Goal: Task Accomplishment & Management: Manage account settings

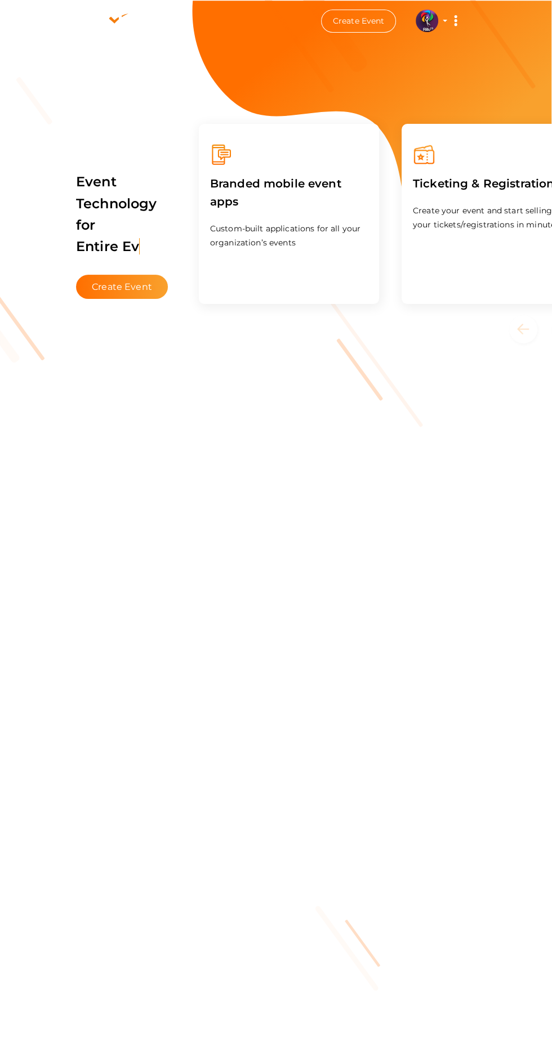
click at [426, 20] on img at bounding box center [426, 21] width 23 height 23
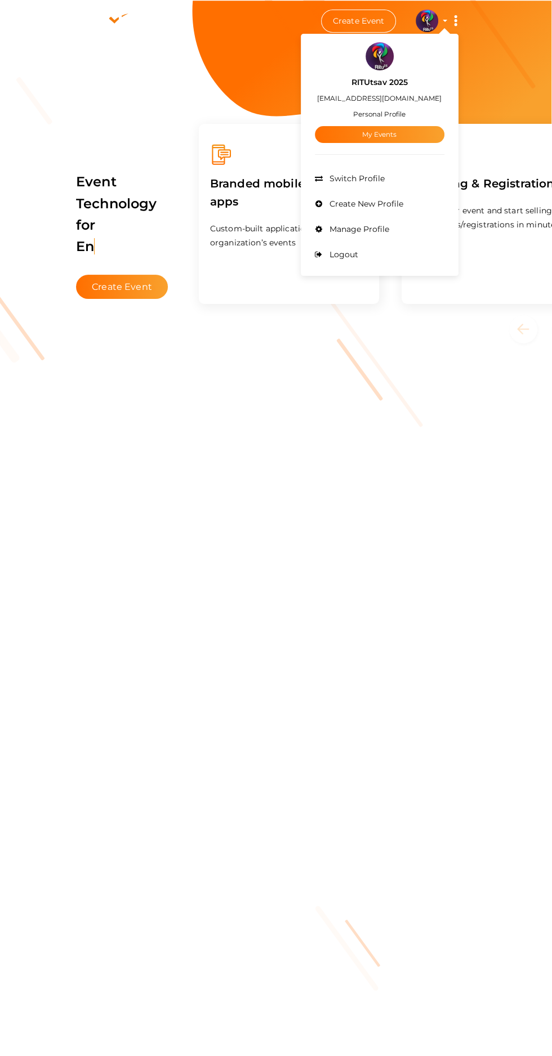
click at [403, 136] on link "My Events" at bounding box center [379, 134] width 129 height 17
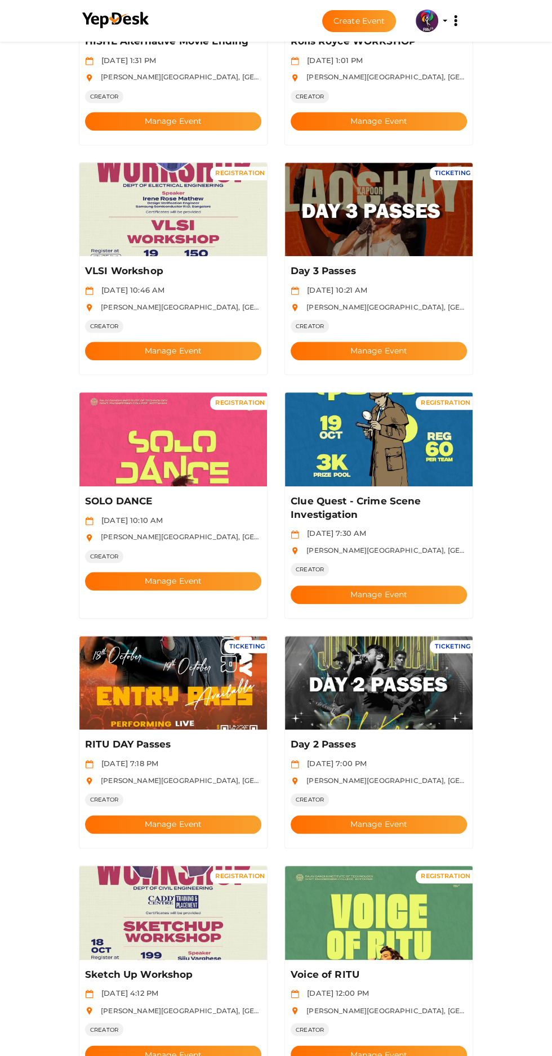
scroll to position [437, 0]
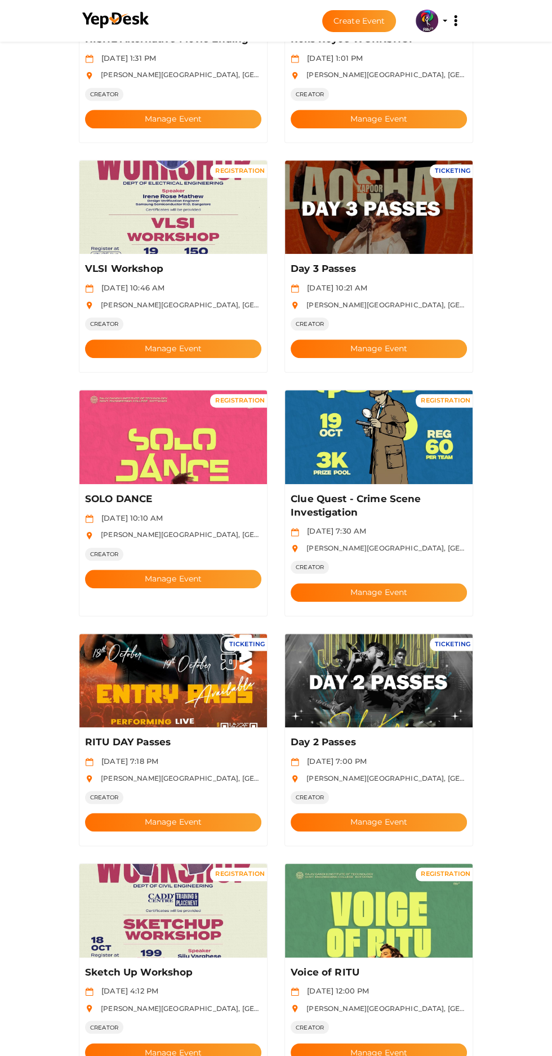
click at [192, 813] on button "Manage Event" at bounding box center [173, 822] width 176 height 19
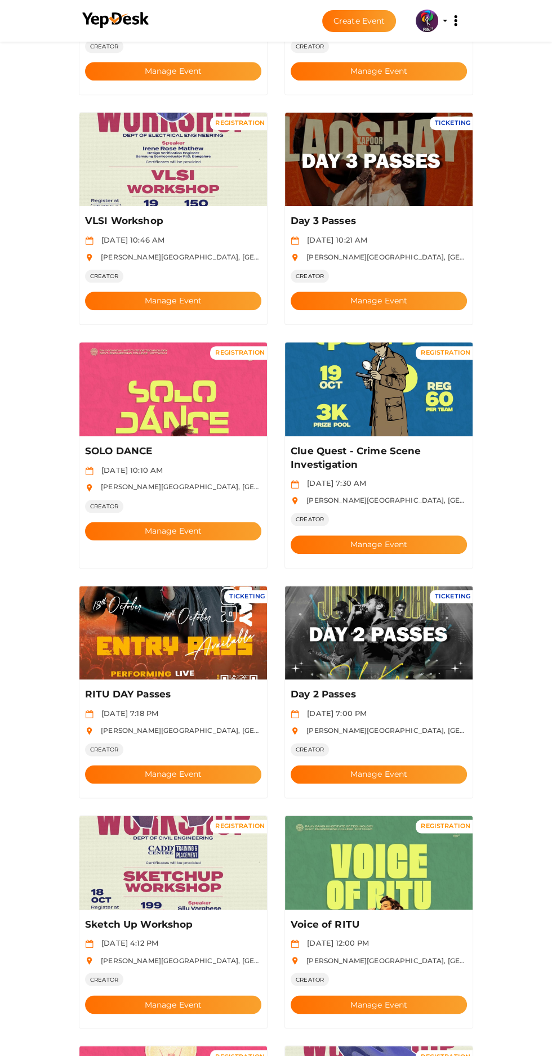
scroll to position [854, 0]
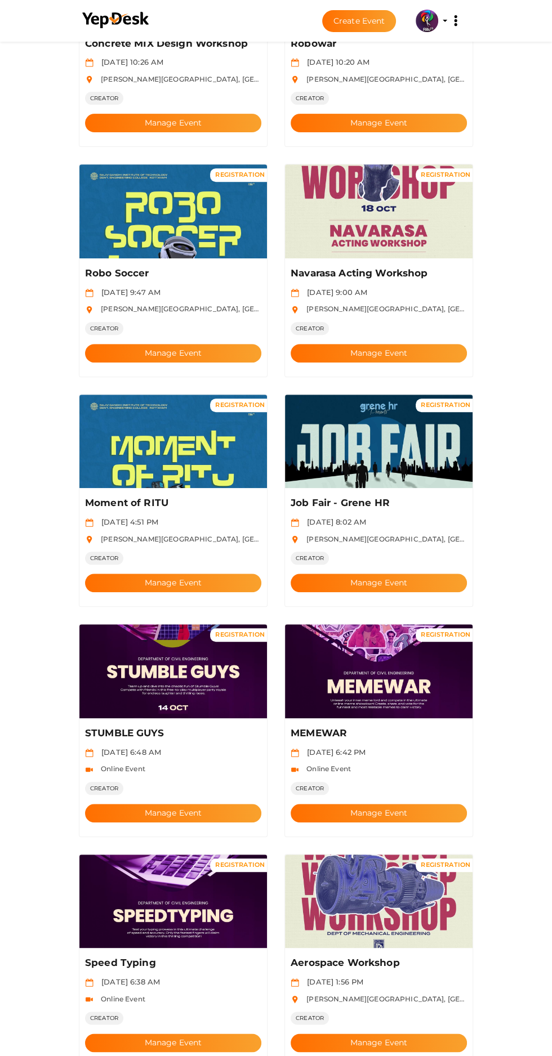
scroll to position [0, 0]
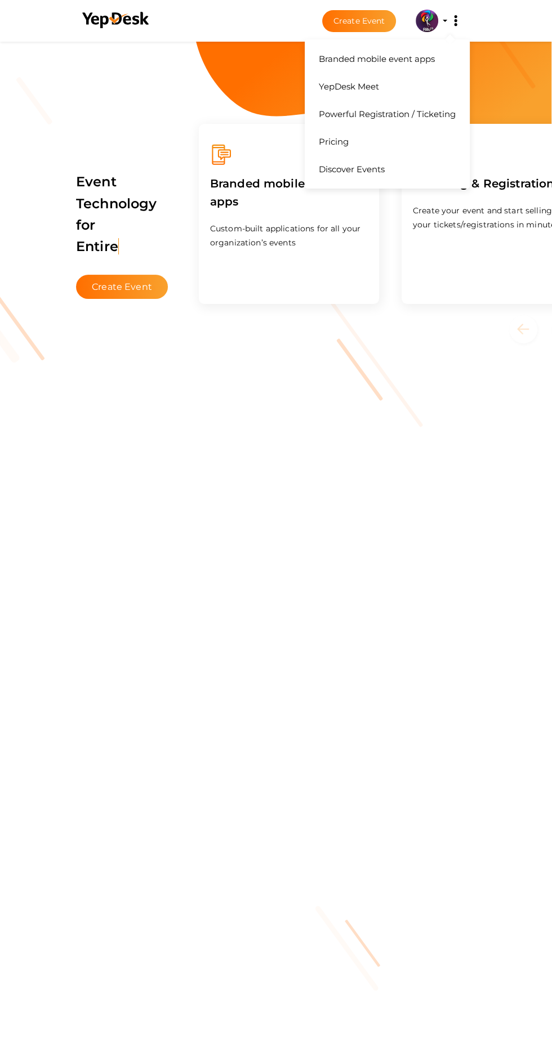
click at [467, 20] on button "Branded mobile event apps YepDesk Meet Powerful Registration / Ticketing Pricin…" at bounding box center [455, 21] width 28 height 24
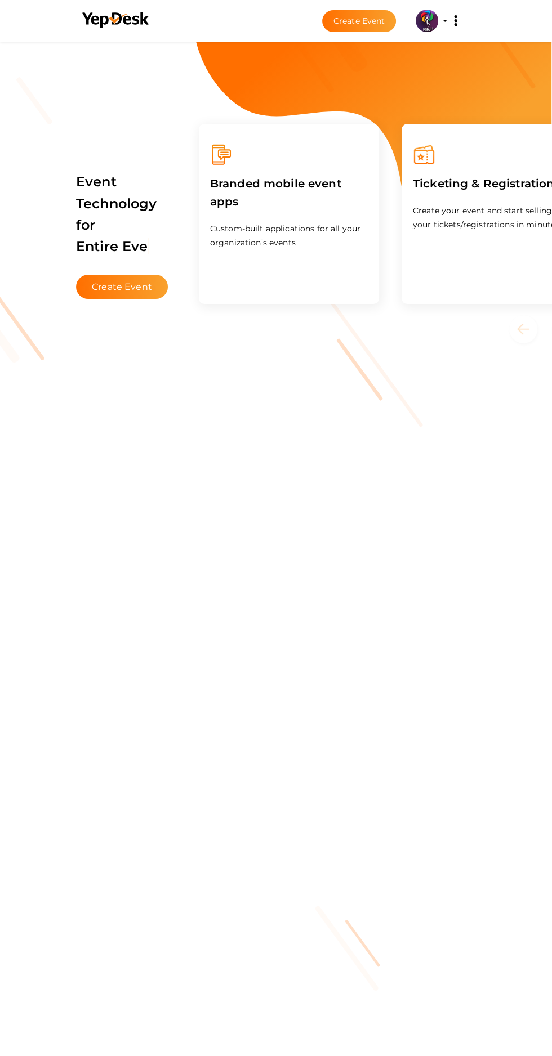
click at [426, 20] on img at bounding box center [426, 21] width 23 height 23
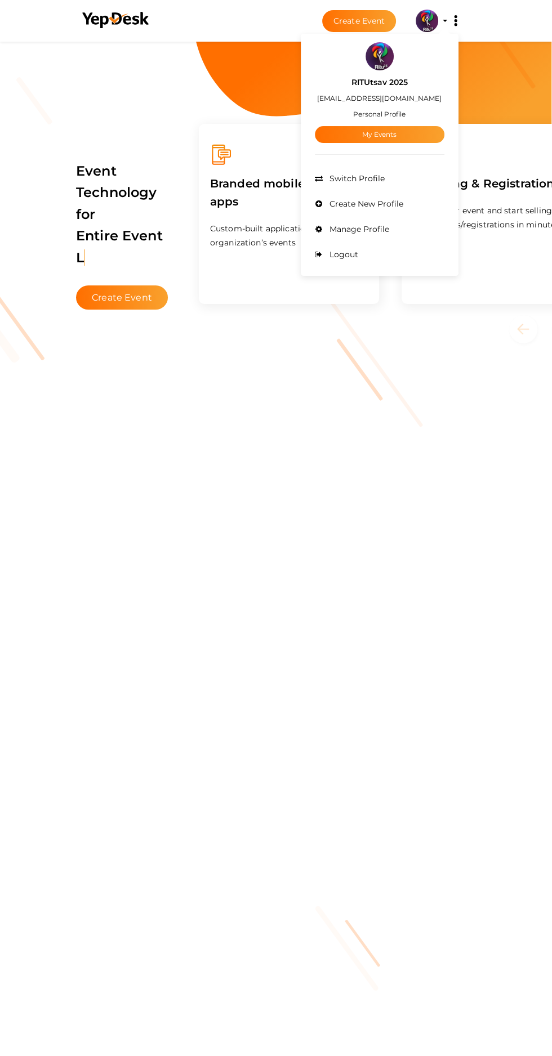
click at [433, 15] on div at bounding box center [276, 528] width 552 height 1056
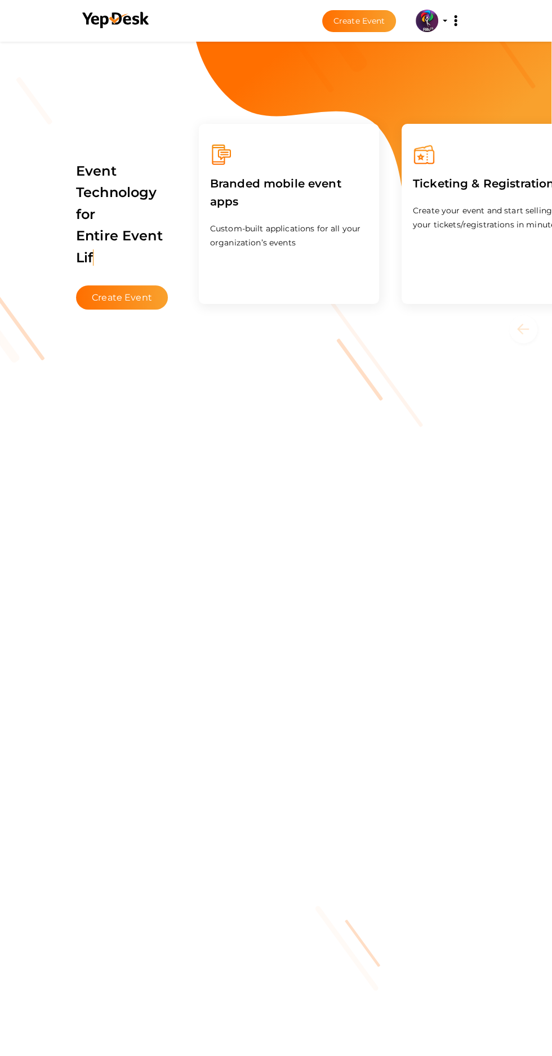
click at [430, 26] on img at bounding box center [426, 21] width 23 height 23
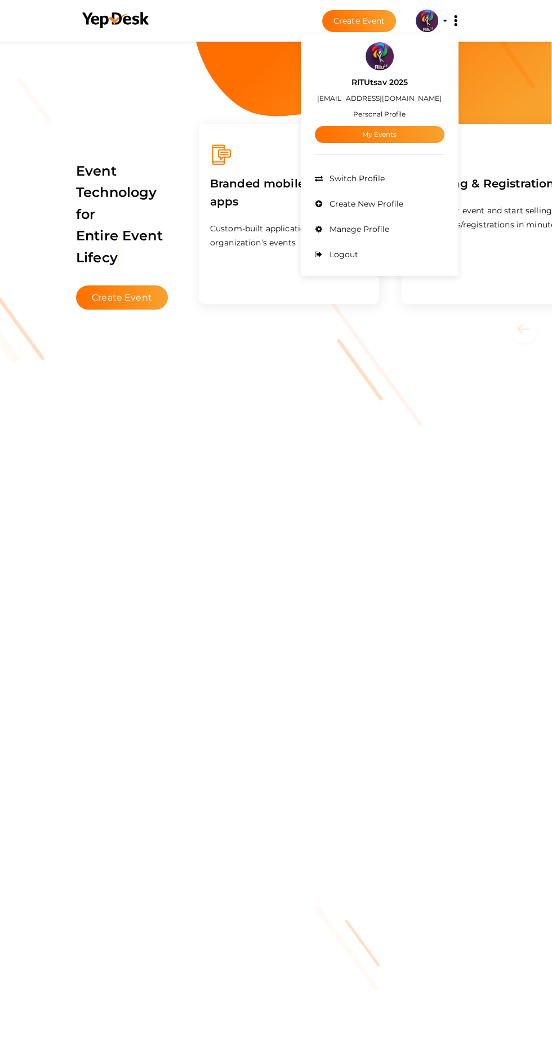
click at [398, 133] on link "My Events" at bounding box center [379, 134] width 129 height 17
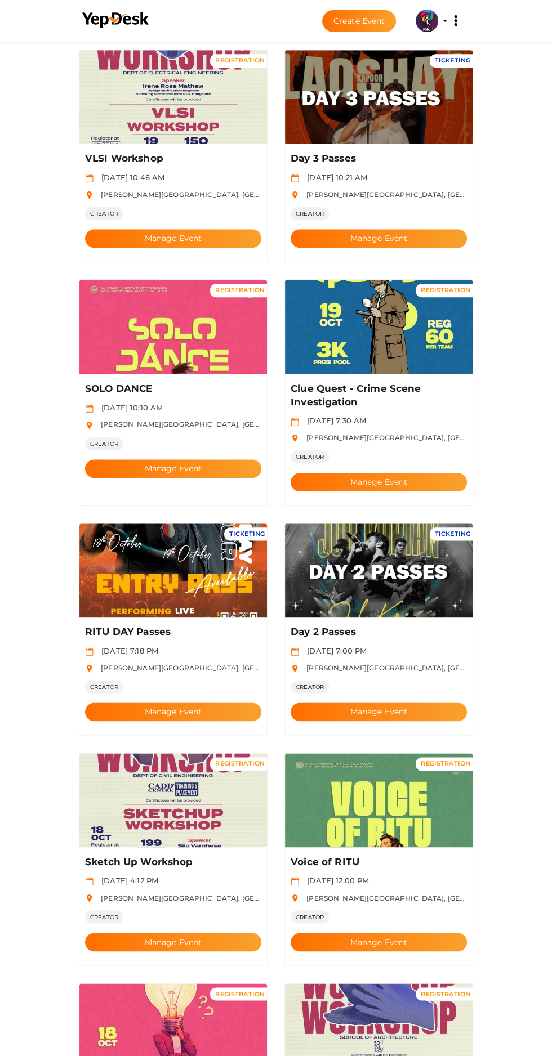
scroll to position [548, 0]
click at [212, 791] on img at bounding box center [172, 800] width 187 height 94
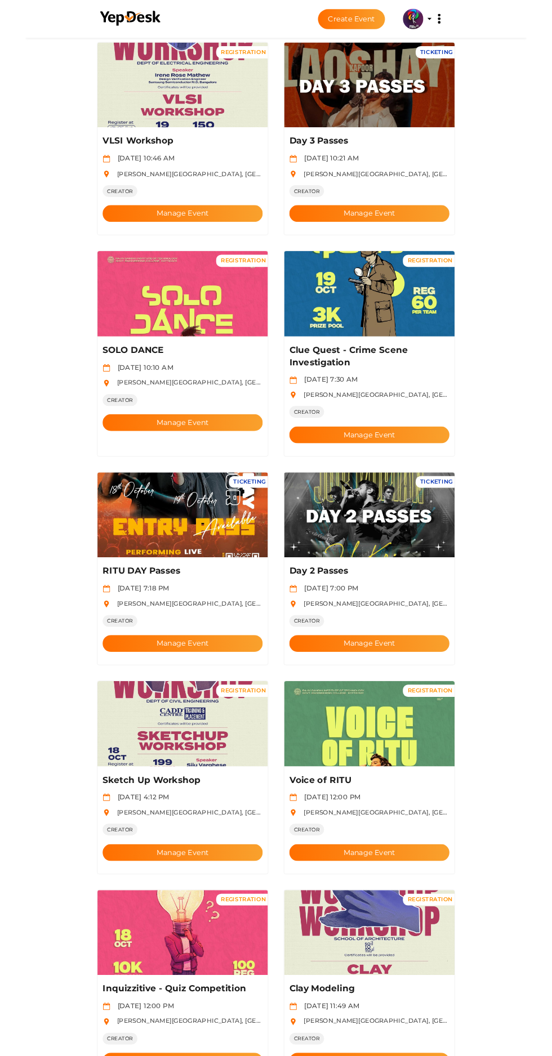
scroll to position [622, 0]
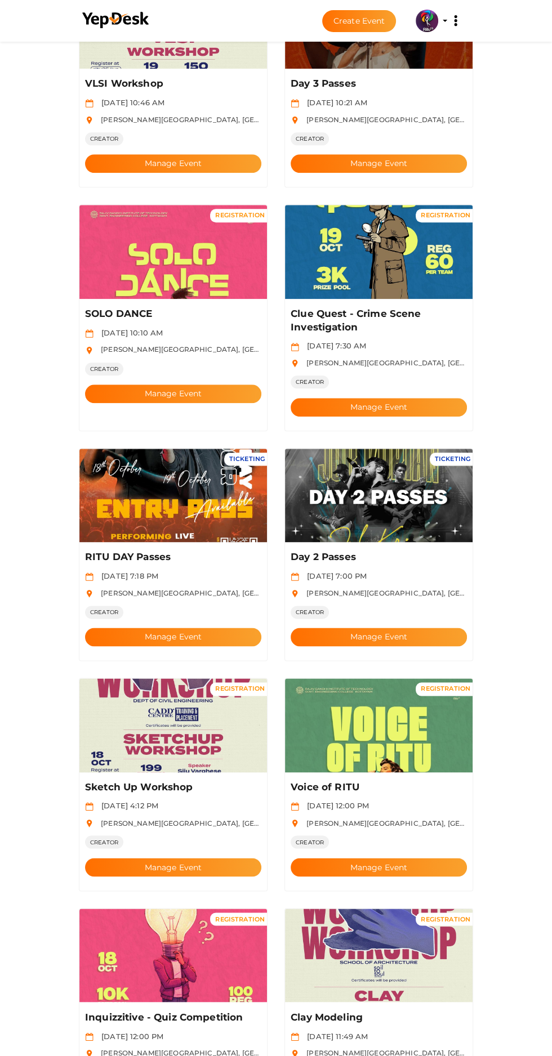
click at [369, 473] on img at bounding box center [378, 496] width 187 height 94
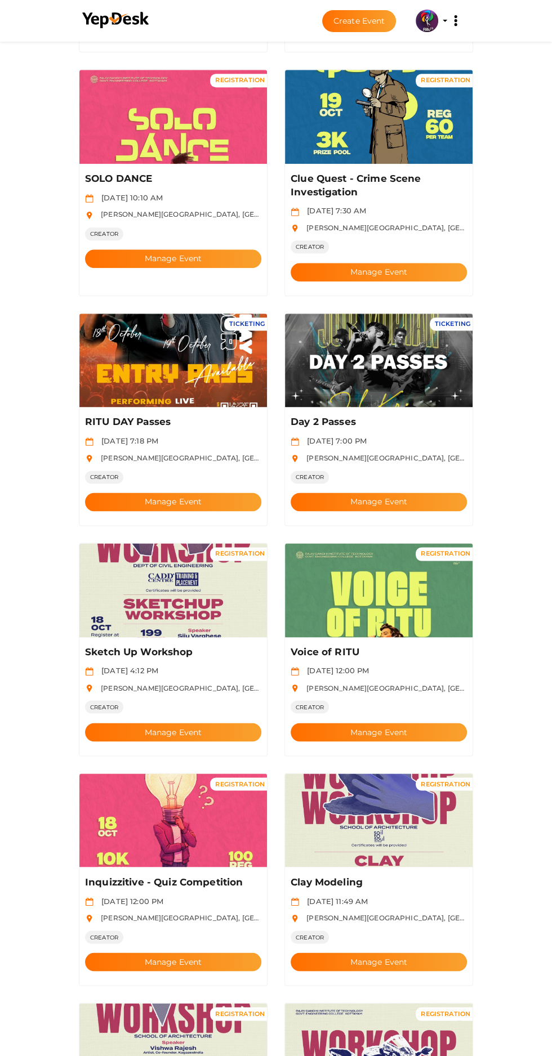
scroll to position [854, 0]
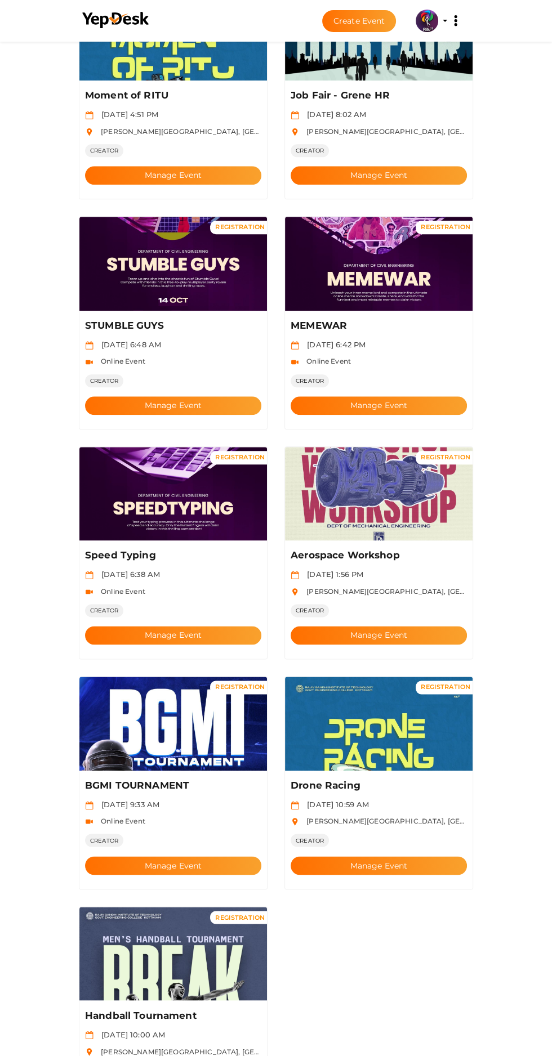
scroll to position [611, 0]
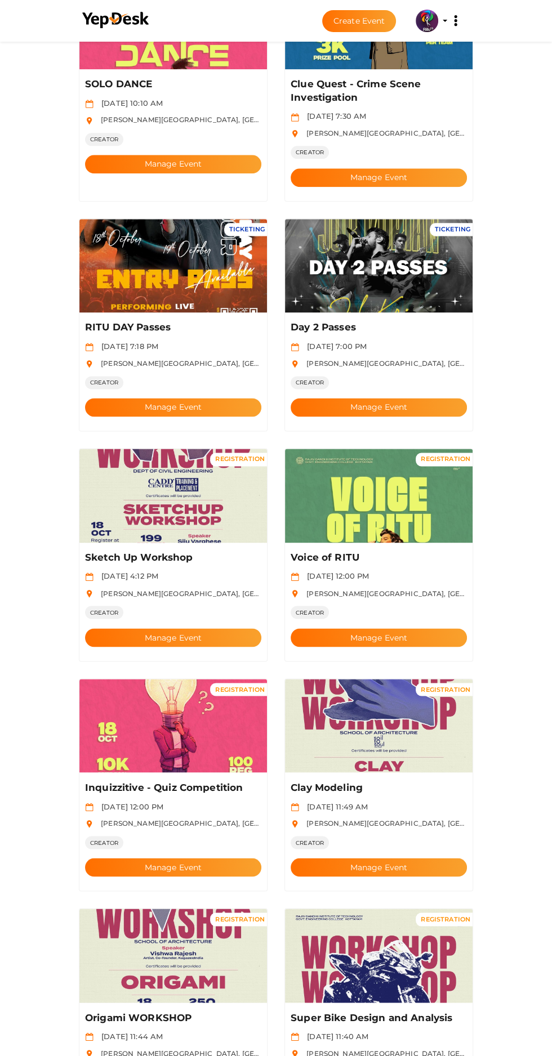
scroll to position [854, 0]
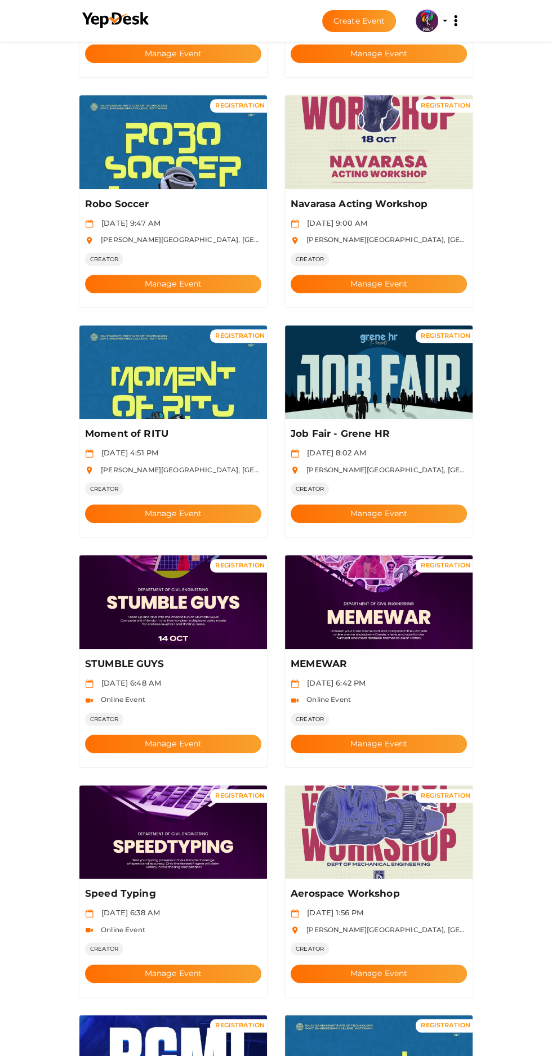
scroll to position [611, 0]
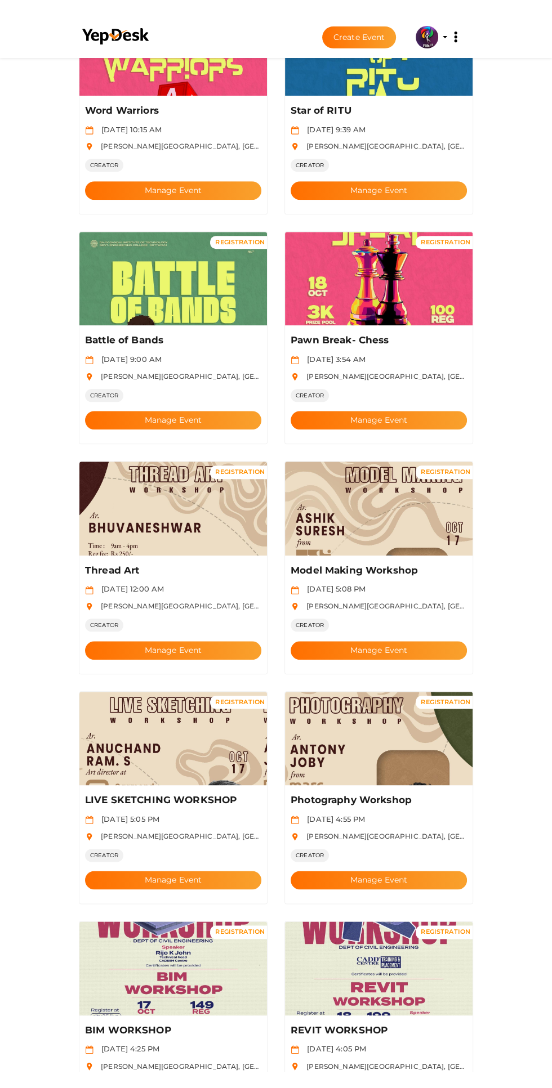
scroll to position [387, 0]
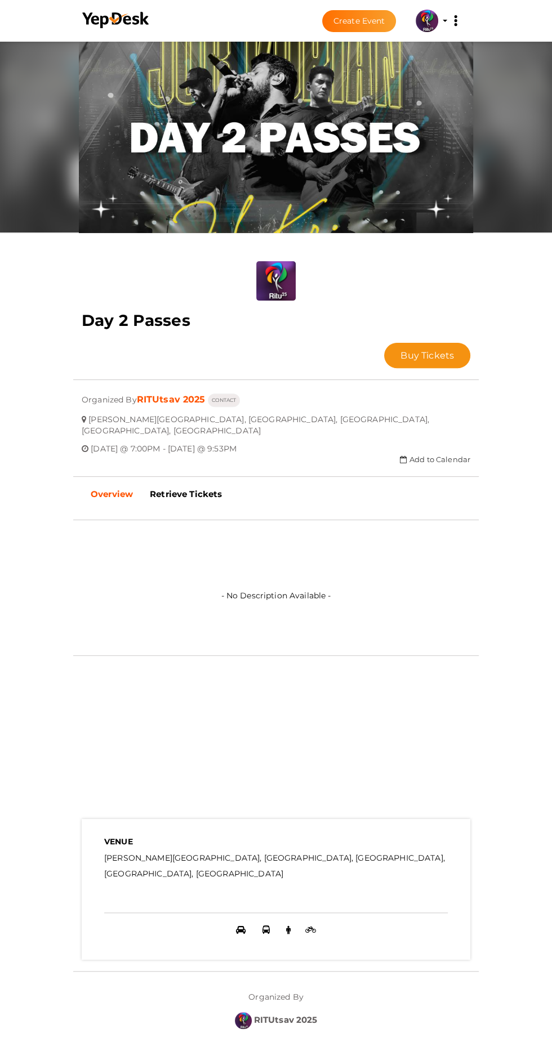
click at [400, 350] on span "Buy Tickets" at bounding box center [426, 355] width 53 height 11
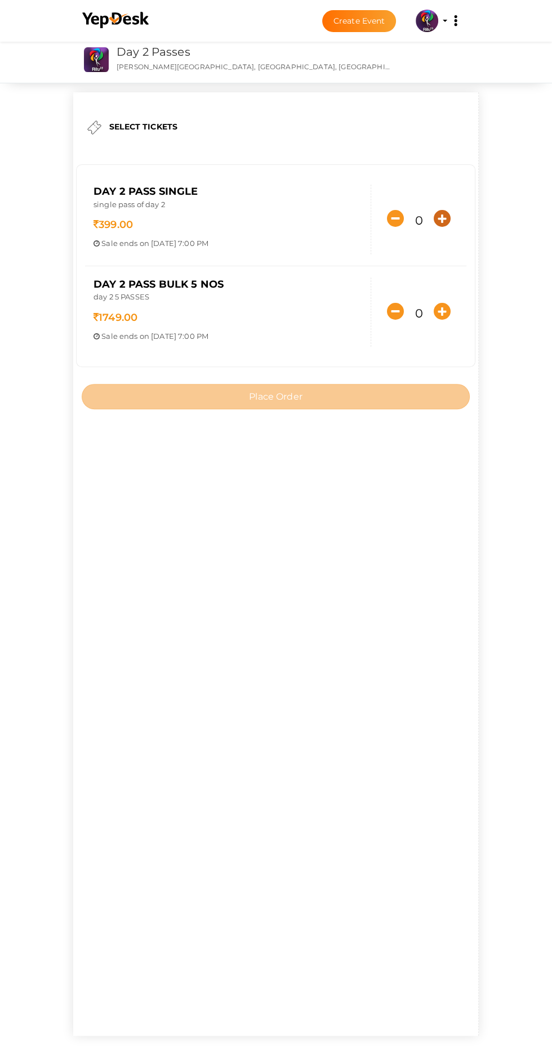
click at [433, 227] on icon "button" at bounding box center [441, 218] width 17 height 17
type input "1"
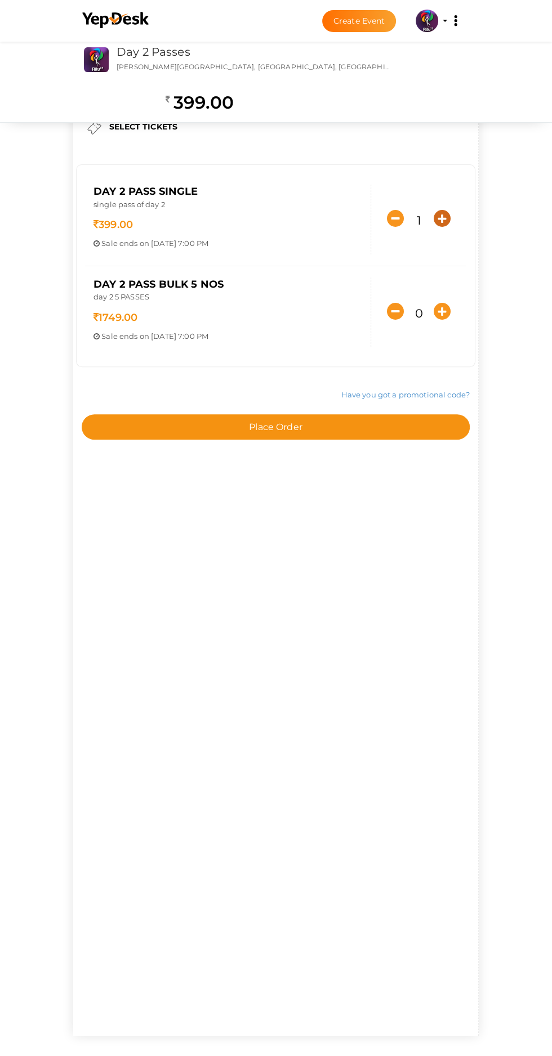
scroll to position [37, 0]
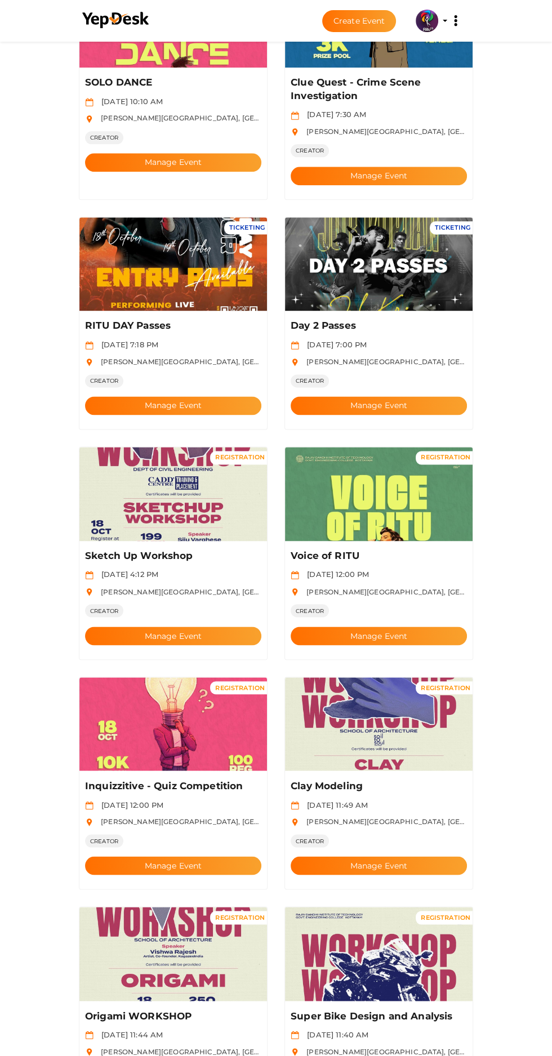
scroll to position [854, 0]
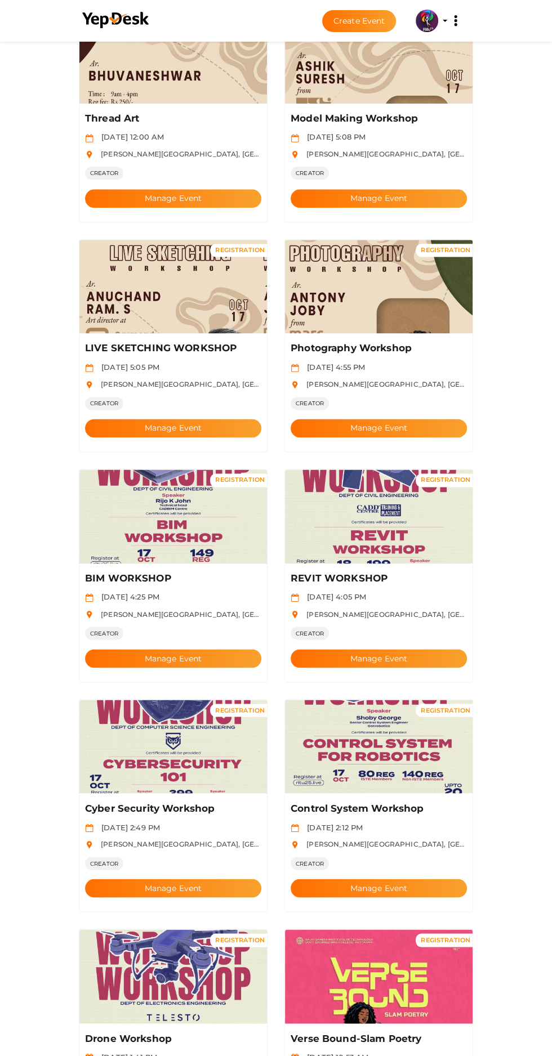
scroll to position [834, 0]
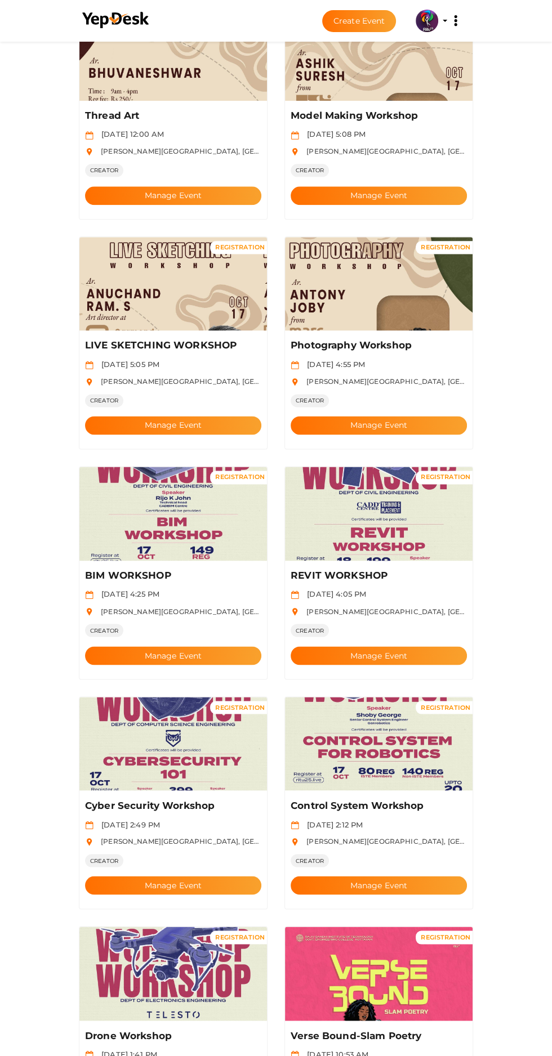
click at [413, 646] on button "Manage Event" at bounding box center [378, 655] width 176 height 19
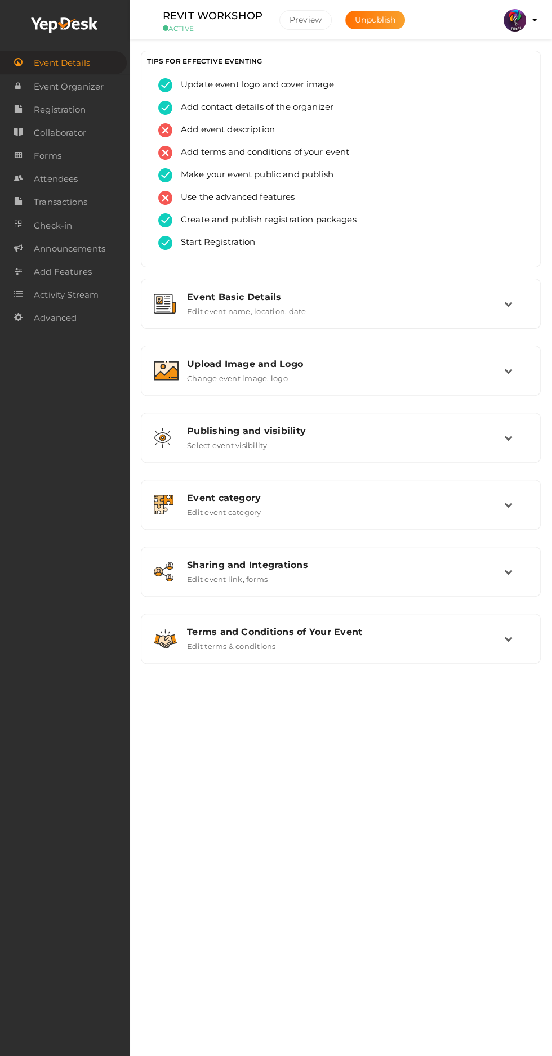
click at [418, 565] on div "Sharing and Integrations" at bounding box center [345, 564] width 317 height 11
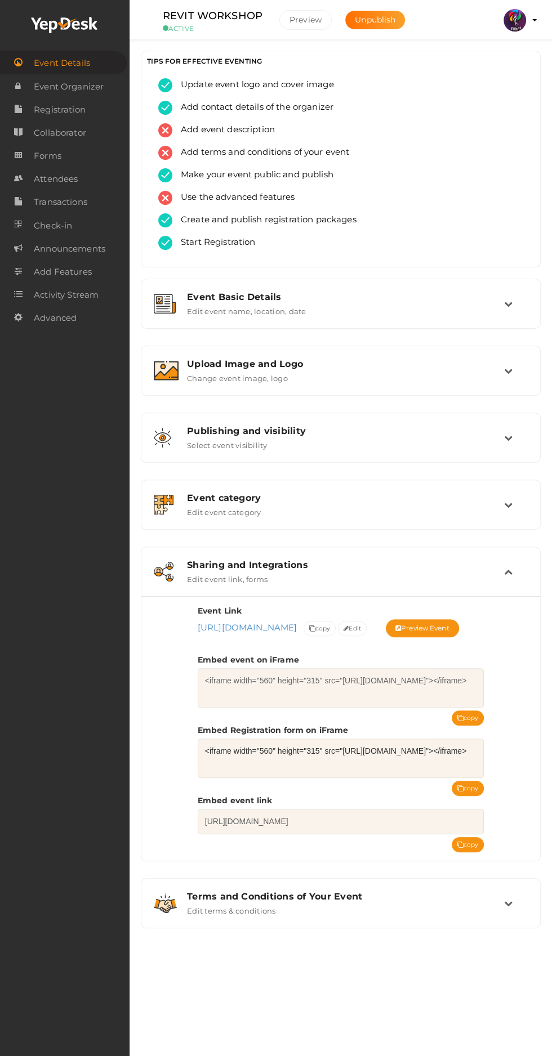
click at [477, 796] on button "copy" at bounding box center [467, 788] width 33 height 15
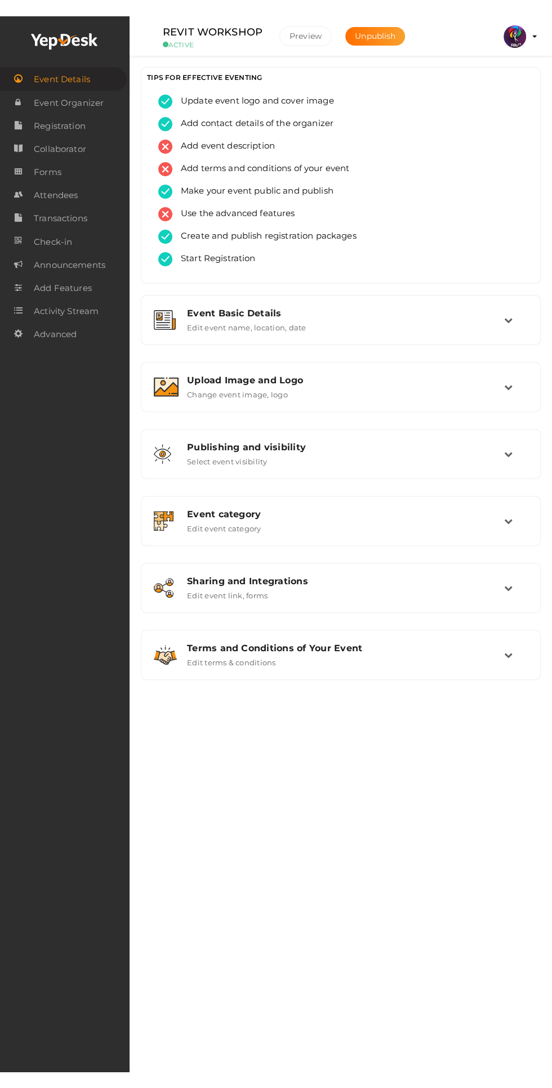
scroll to position [7, 0]
